Goal: Task Accomplishment & Management: Manage account settings

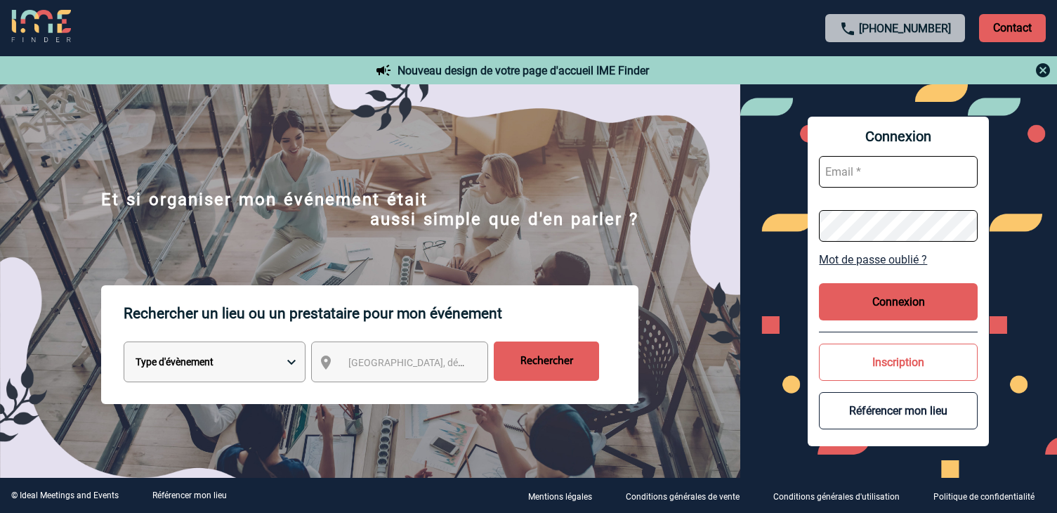
type input "afbonhomme@ime-groupe.com"
click at [928, 303] on button "Connexion" at bounding box center [898, 301] width 159 height 37
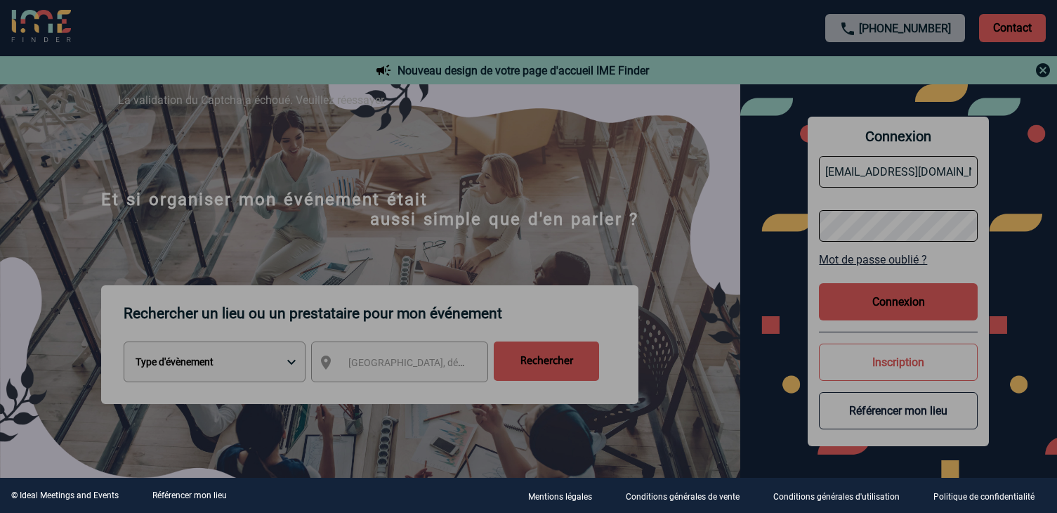
click at [842, 296] on div at bounding box center [528, 256] width 1057 height 513
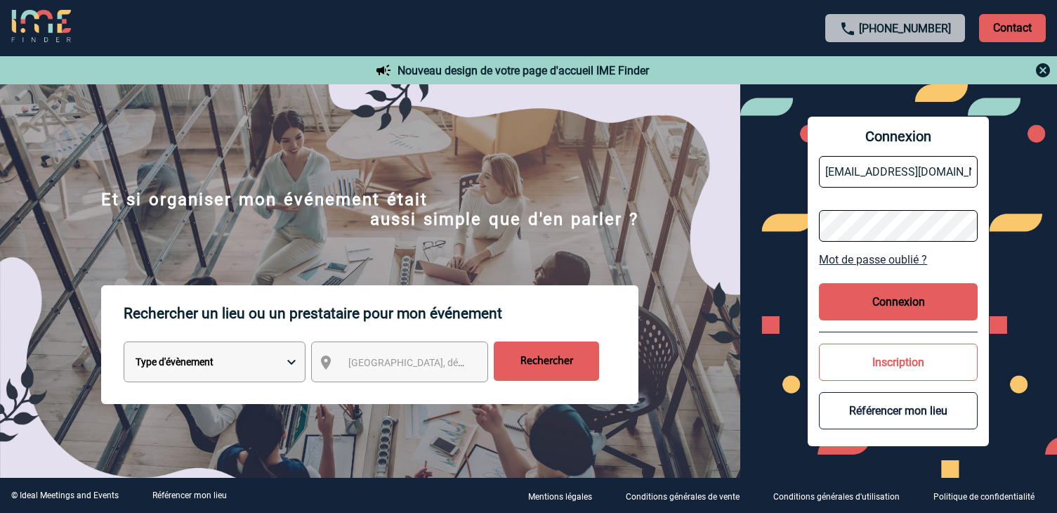
click at [852, 300] on button "Connexion" at bounding box center [898, 301] width 159 height 37
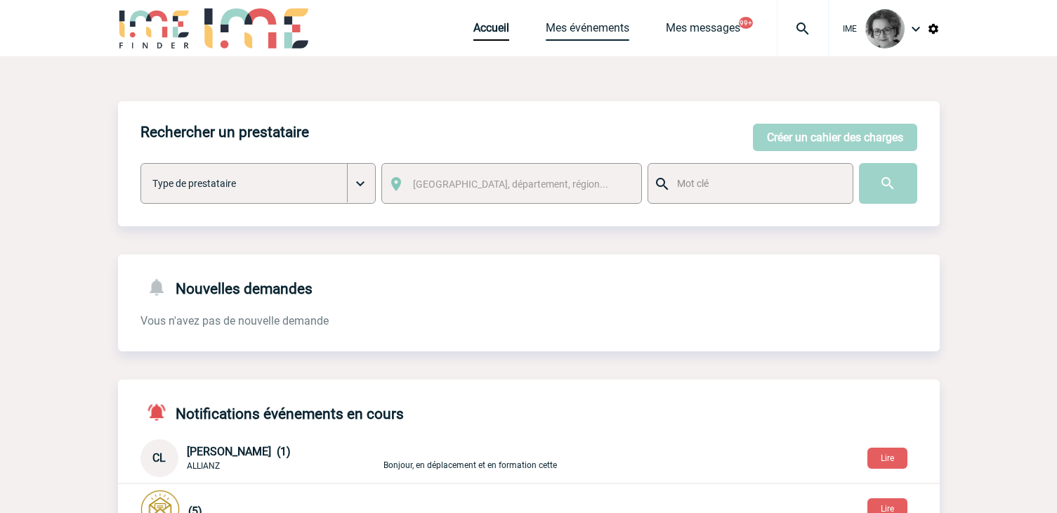
click at [583, 21] on link "Mes événements" at bounding box center [588, 31] width 84 height 20
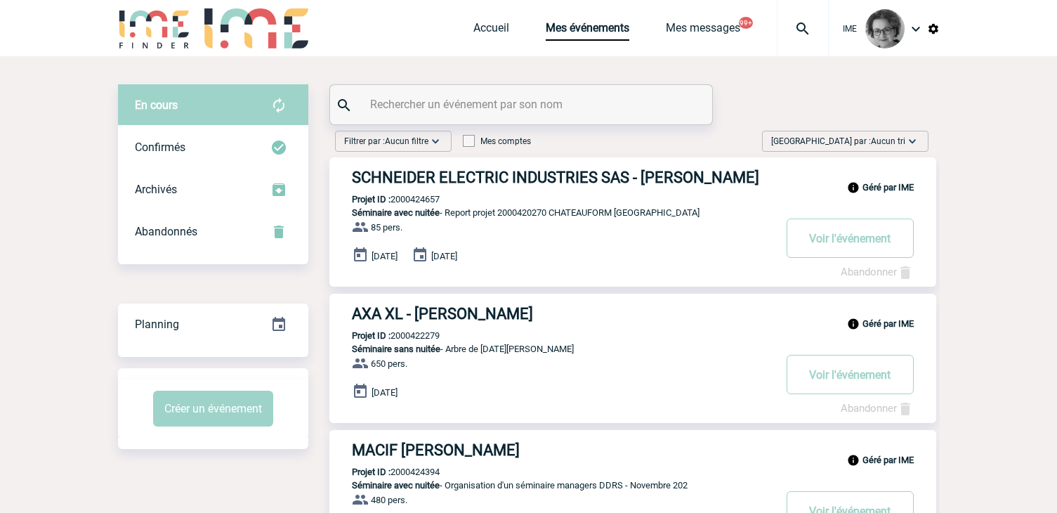
click at [564, 104] on input "text" at bounding box center [523, 104] width 313 height 20
type input "lyreco"
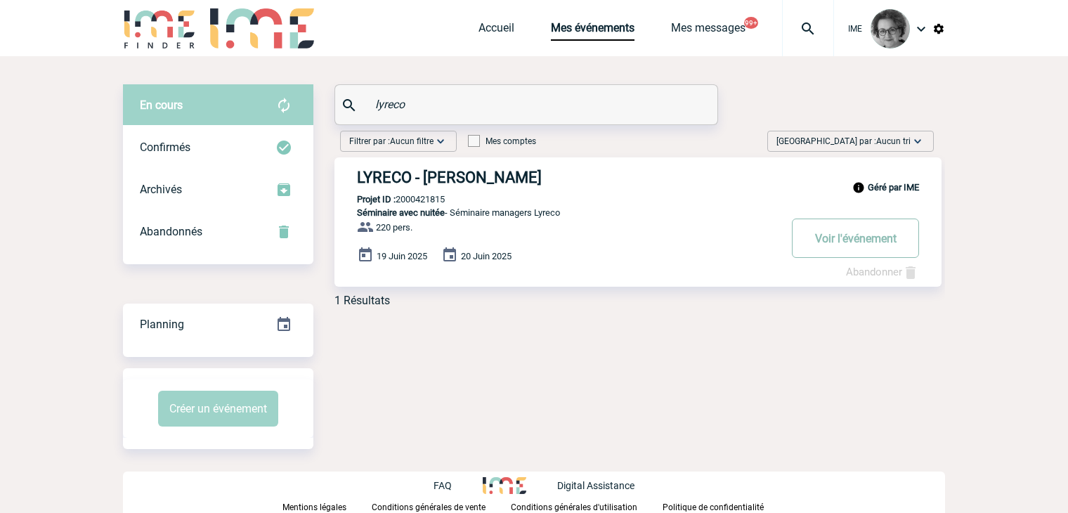
click at [835, 241] on button "Voir l'événement" at bounding box center [855, 237] width 127 height 39
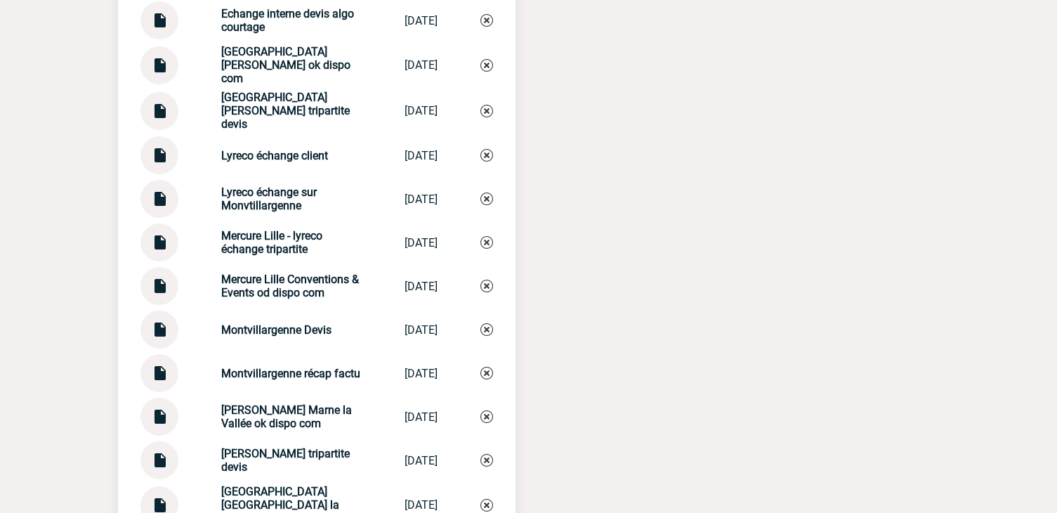
scroll to position [1990, 0]
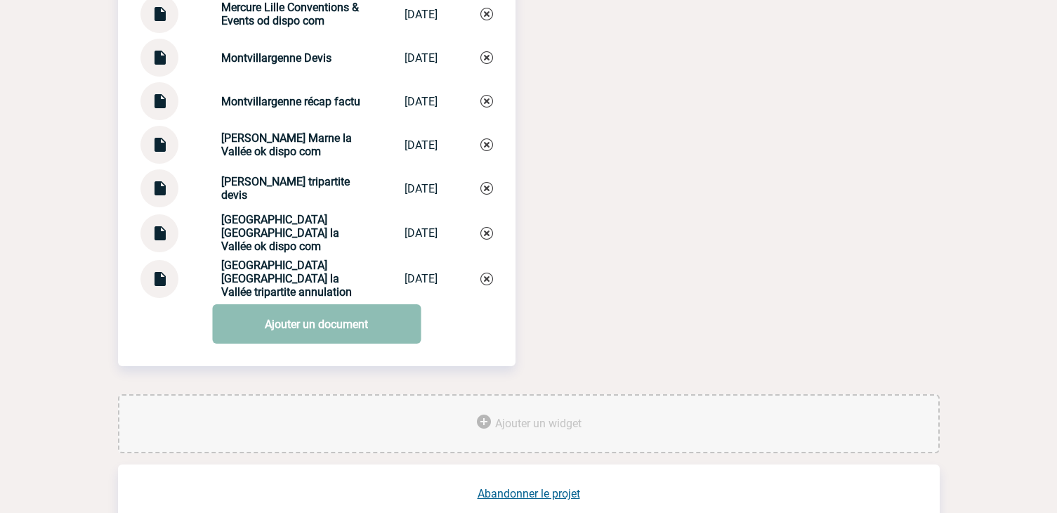
click at [328, 340] on link "Ajouter un document" at bounding box center [316, 323] width 209 height 39
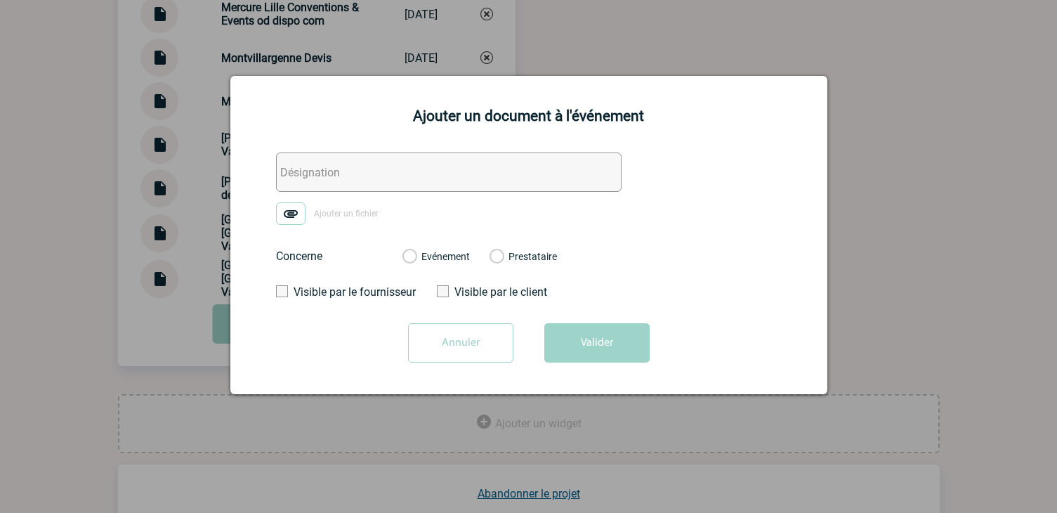
click at [377, 185] on input "text" at bounding box center [449, 171] width 346 height 39
type input "Echange Montvillargenne litige client défaut paiement"
click at [419, 254] on div "Evénement" at bounding box center [436, 256] width 67 height 14
click at [403, 258] on label "Evénement" at bounding box center [409, 257] width 13 height 13
click at [0, 0] on input "Evénement" at bounding box center [0, 0] width 0 height 0
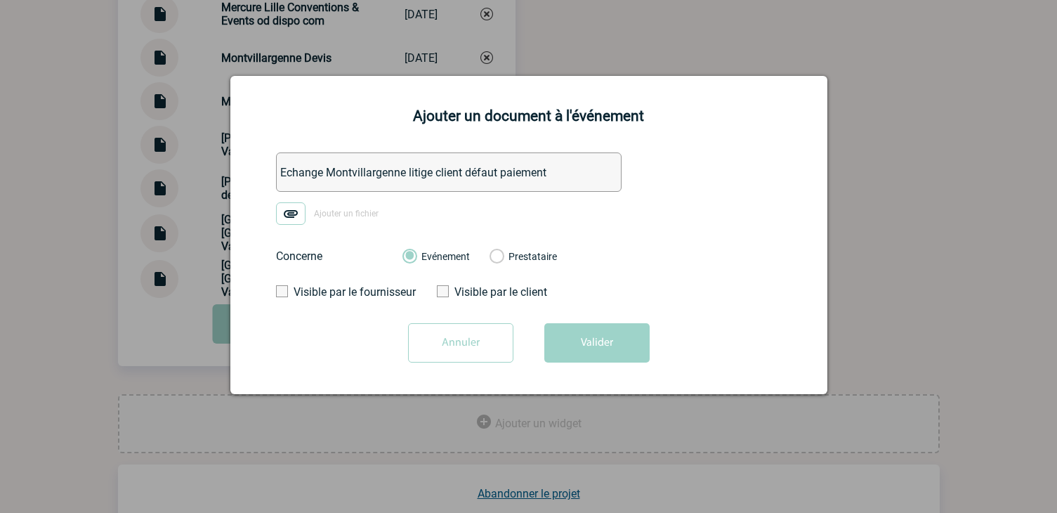
click at [285, 217] on img at bounding box center [291, 213] width 30 height 22
click at [0, 0] on input "Ajouter un fichier" at bounding box center [0, 0] width 0 height 0
click at [591, 355] on button "Valider" at bounding box center [596, 342] width 105 height 39
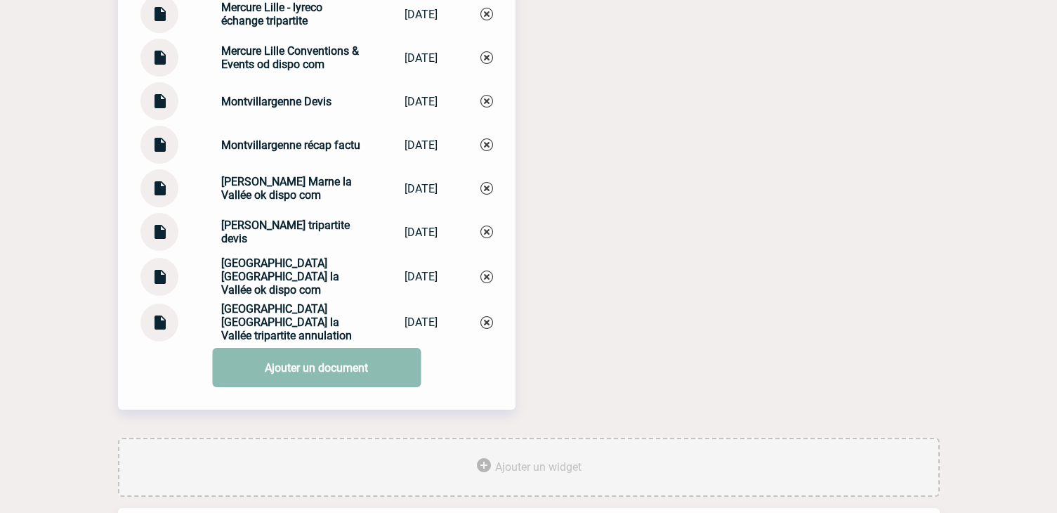
click at [333, 374] on link "Ajouter un document" at bounding box center [316, 367] width 209 height 39
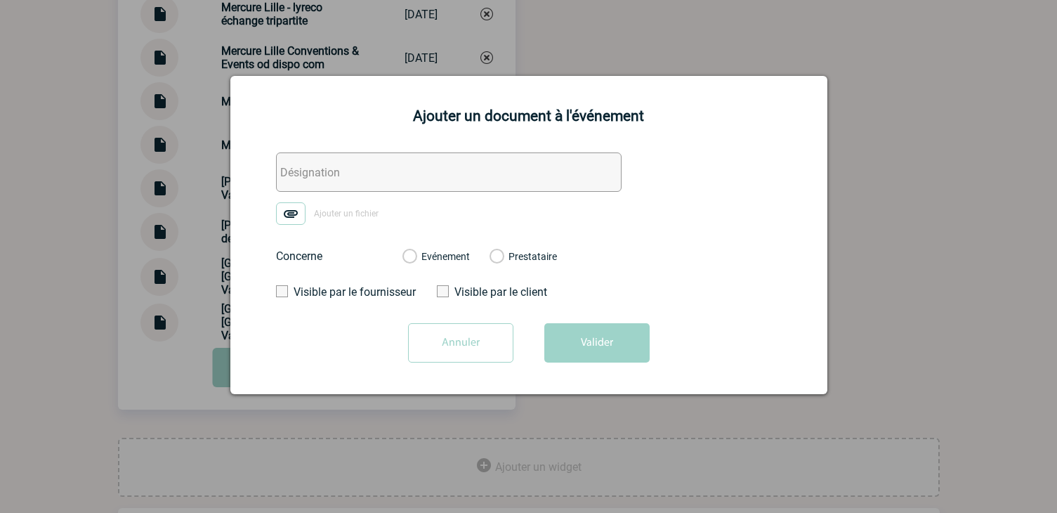
click at [477, 174] on input "text" at bounding box center [449, 171] width 346 height 39
type input "Echange client retex"
drag, startPoint x: 459, startPoint y: 257, endPoint x: 436, endPoint y: 255, distance: 22.6
click at [416, 257] on label "Evénement" at bounding box center [409, 257] width 13 height 13
click at [289, 210] on img at bounding box center [291, 213] width 30 height 22
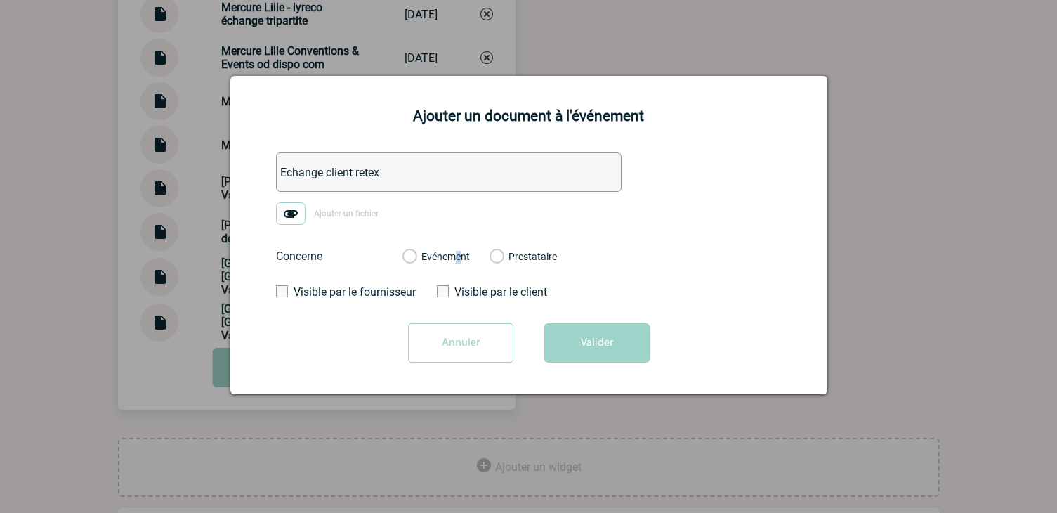
click at [0, 0] on input "Ajouter un fichier" at bounding box center [0, 0] width 0 height 0
click at [409, 262] on label "Evénement" at bounding box center [409, 257] width 13 height 13
click at [0, 0] on input "Evénement" at bounding box center [0, 0] width 0 height 0
click at [286, 214] on img at bounding box center [291, 213] width 30 height 22
click at [0, 0] on input "Ajouter un fichier" at bounding box center [0, 0] width 0 height 0
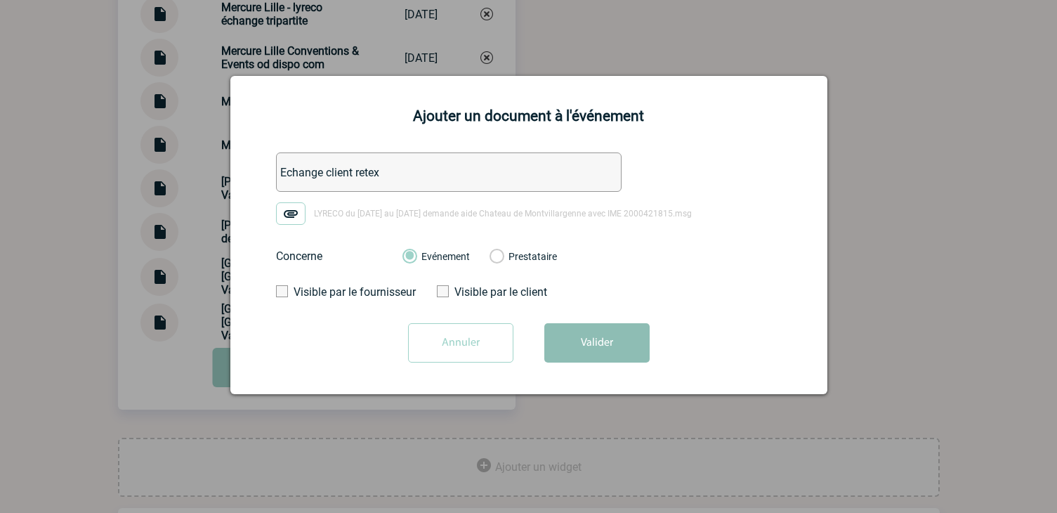
click at [606, 349] on button "Valider" at bounding box center [596, 342] width 105 height 39
